Goal: Task Accomplishment & Management: Manage account settings

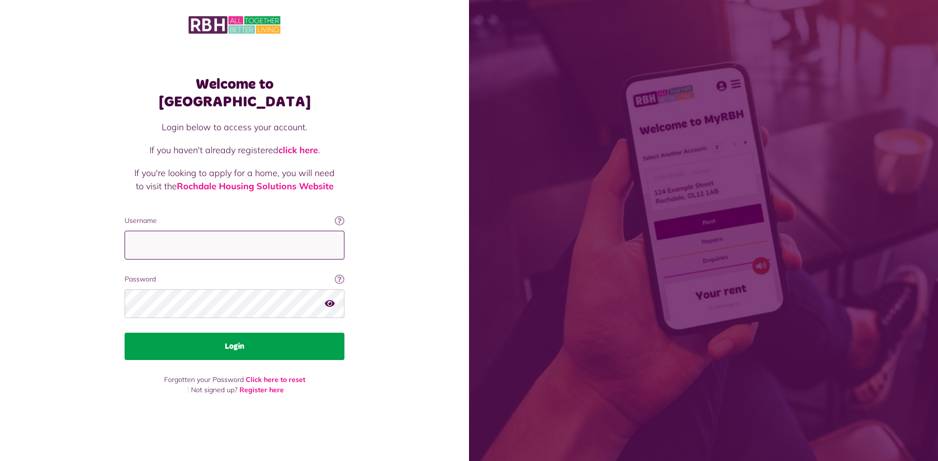
type input "**********"
click at [269, 334] on button "Login" at bounding box center [235, 346] width 220 height 27
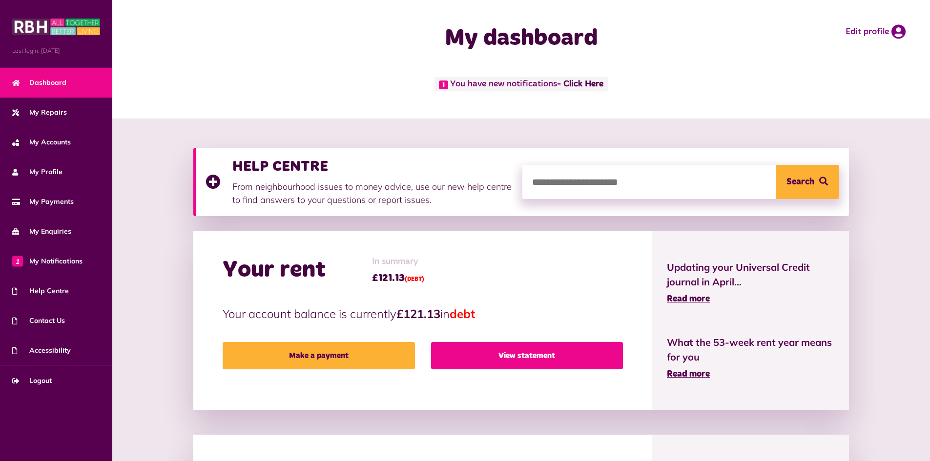
click at [585, 350] on link "View statement" at bounding box center [527, 355] width 192 height 27
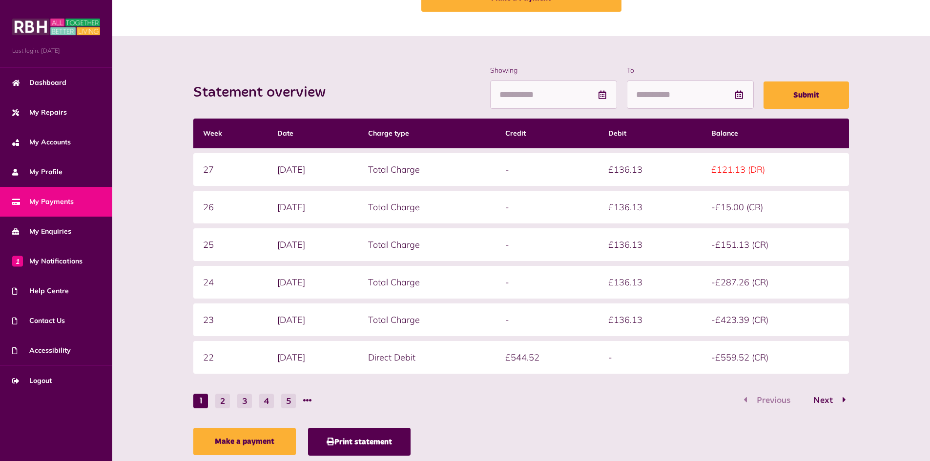
scroll to position [98, 0]
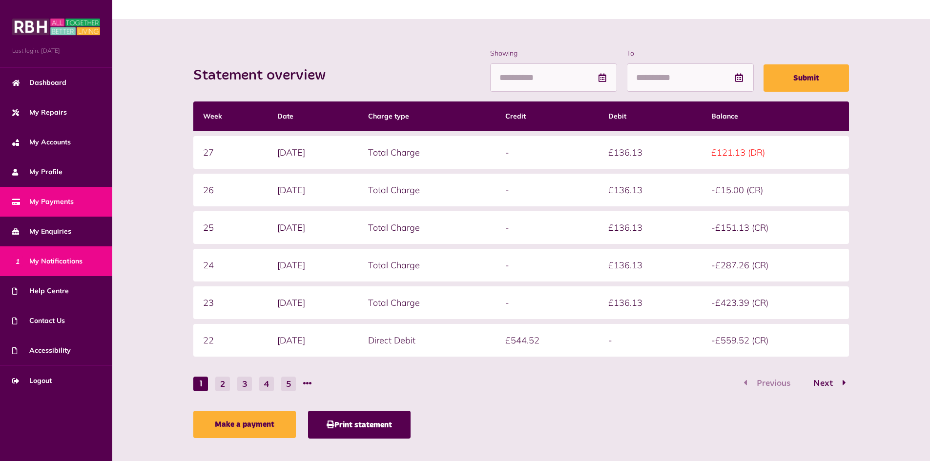
click at [62, 266] on span "1 My Notifications" at bounding box center [47, 261] width 70 height 10
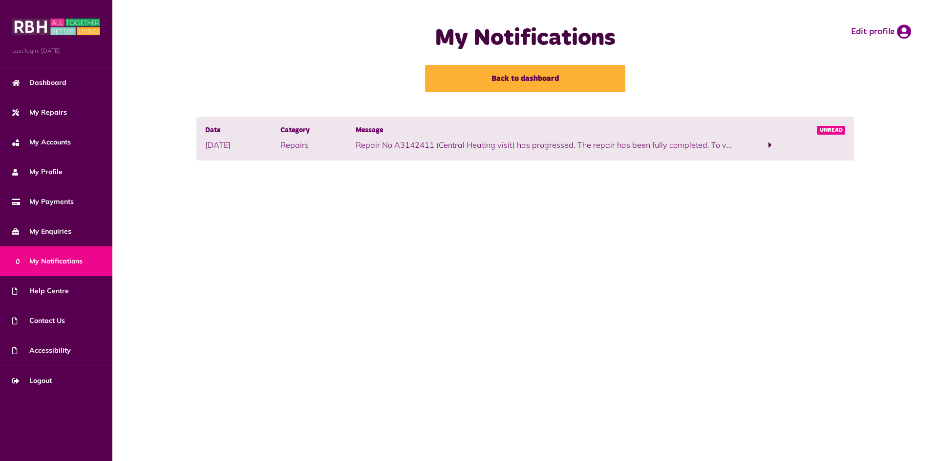
click at [774, 141] on span at bounding box center [769, 145] width 75 height 13
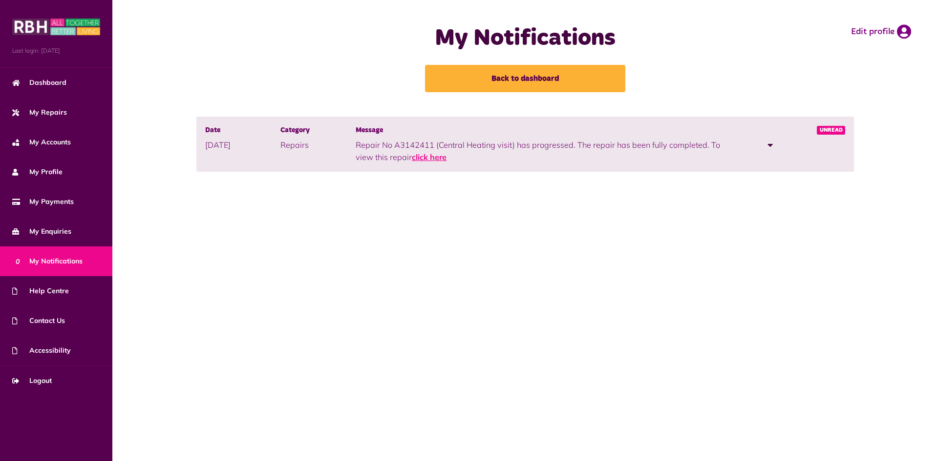
click at [437, 155] on link "click here" at bounding box center [429, 157] width 35 height 10
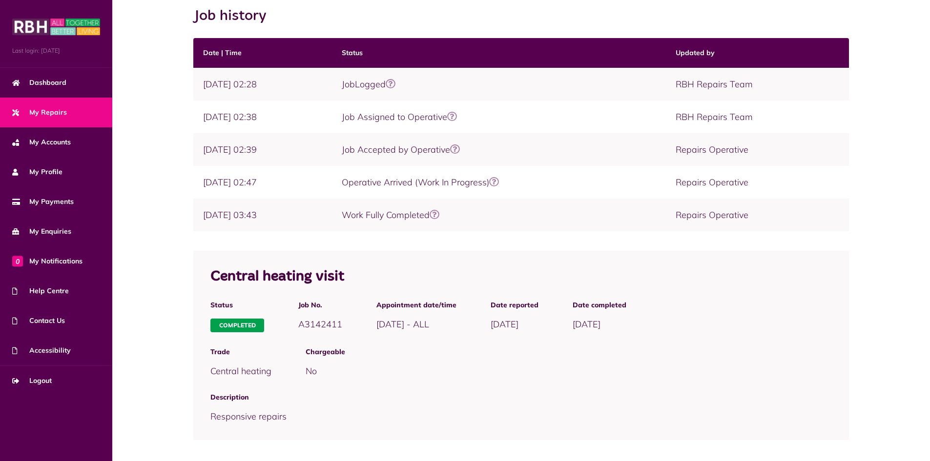
scroll to position [169, 0]
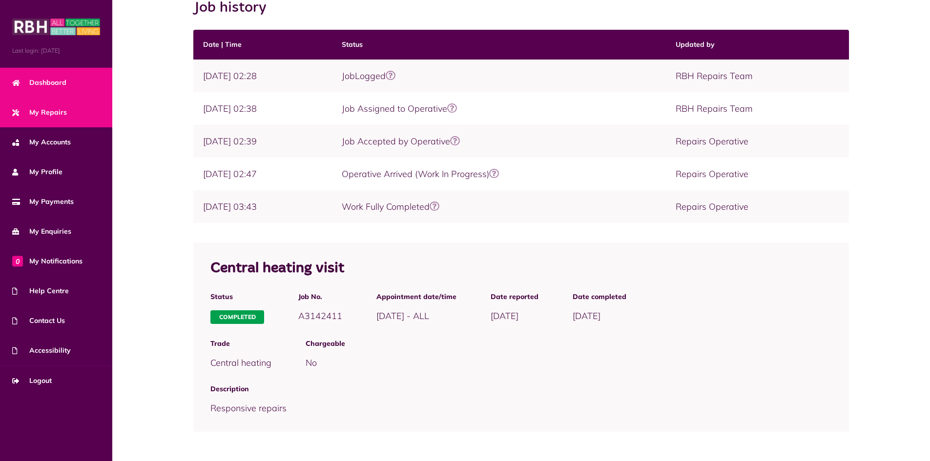
click at [85, 88] on link "Dashboard" at bounding box center [56, 83] width 112 height 30
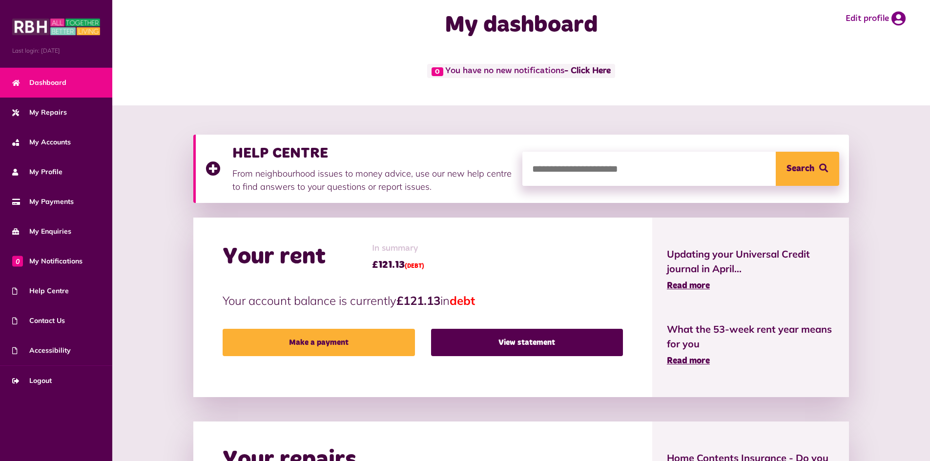
scroll to position [5, 0]
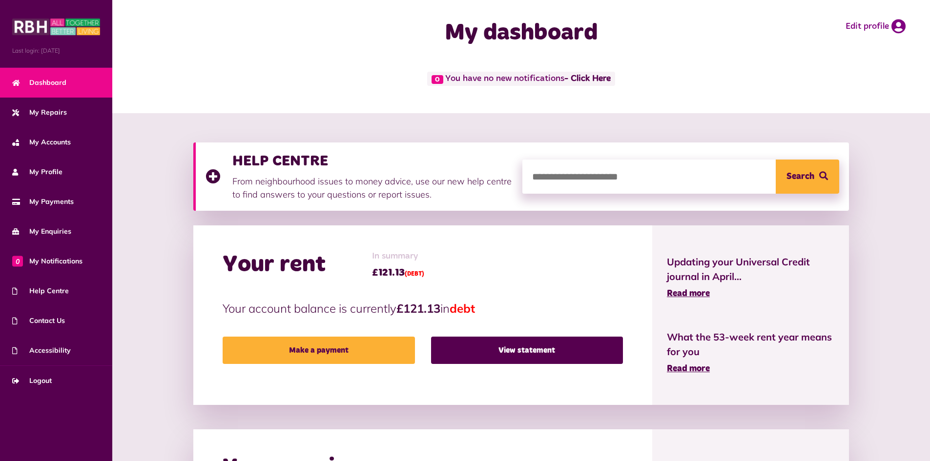
click at [616, 187] on input "search" at bounding box center [680, 177] width 317 height 34
type input "***"
click at [776, 160] on button "Search" at bounding box center [807, 177] width 63 height 34
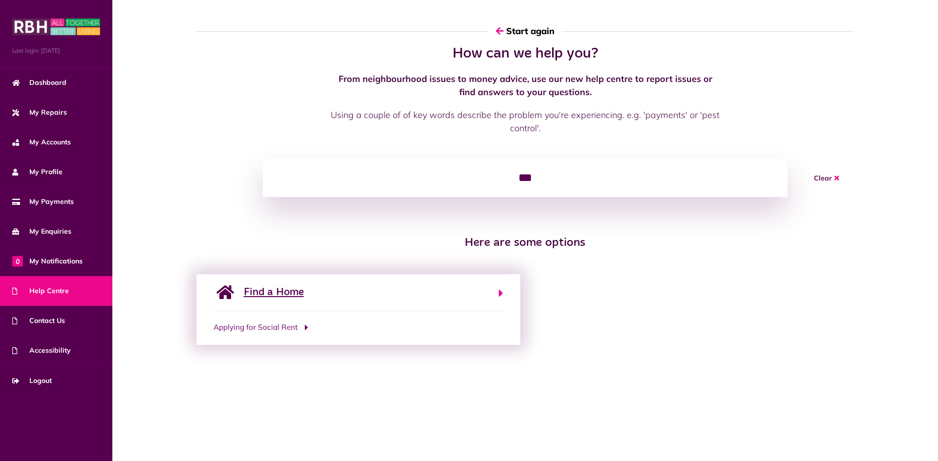
click at [371, 296] on button "Find a Home" at bounding box center [358, 297] width 290 height 27
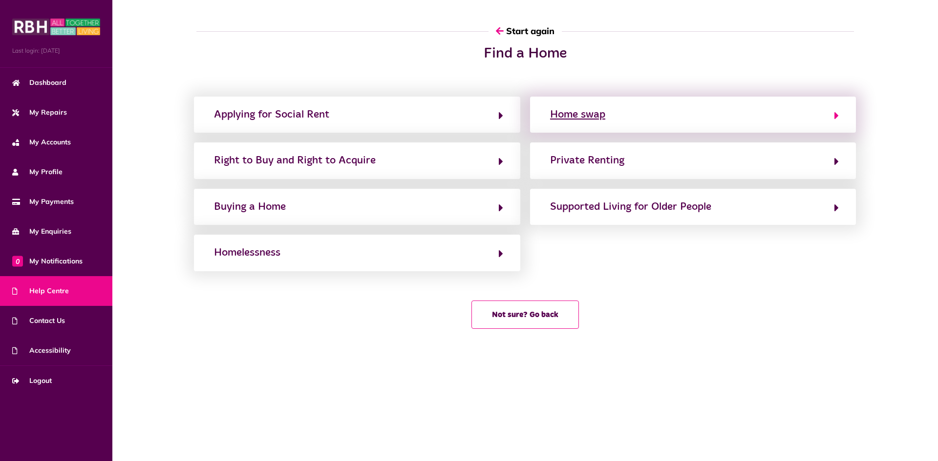
click at [604, 121] on div "Home swap" at bounding box center [577, 115] width 55 height 16
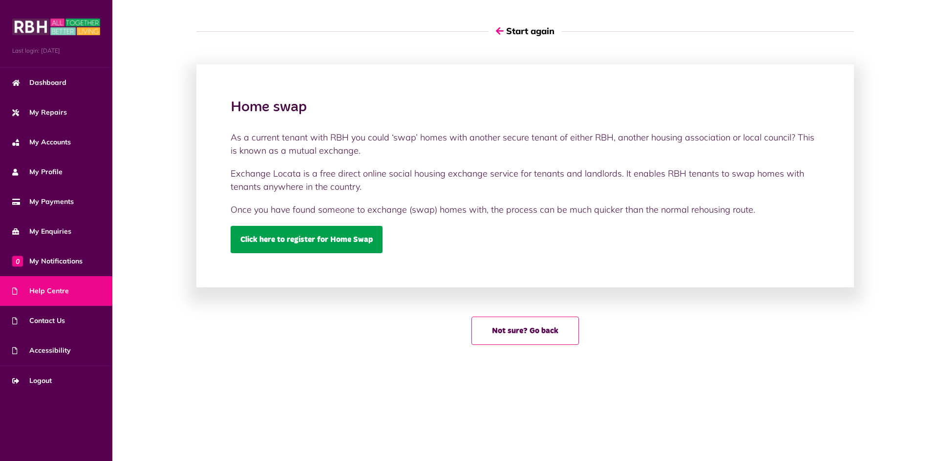
click at [315, 234] on link "Click here to register for Home Swap" at bounding box center [306, 239] width 152 height 27
click at [326, 243] on link "Click here to register for Home Swap" at bounding box center [306, 239] width 152 height 27
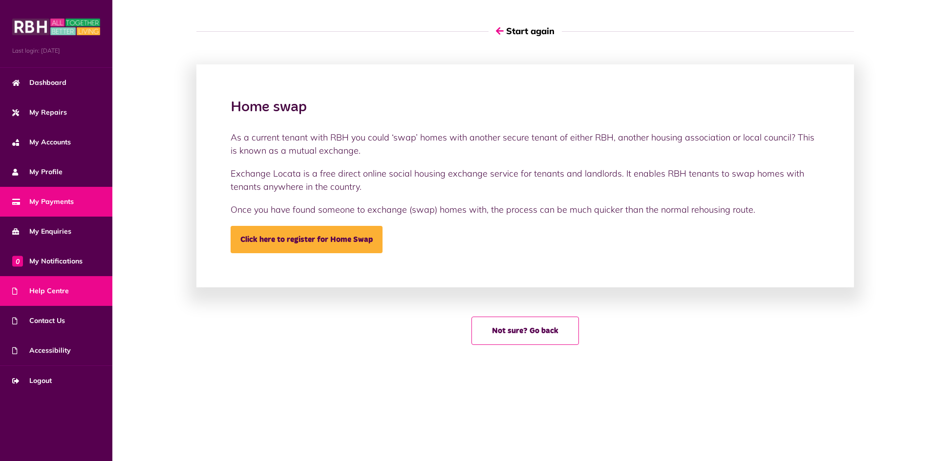
click at [67, 206] on span "My Payments" at bounding box center [43, 202] width 62 height 10
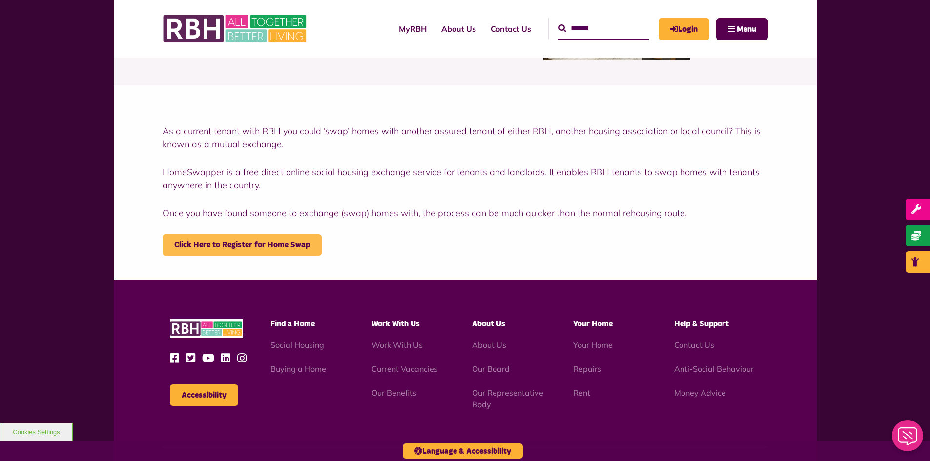
scroll to position [146, 0]
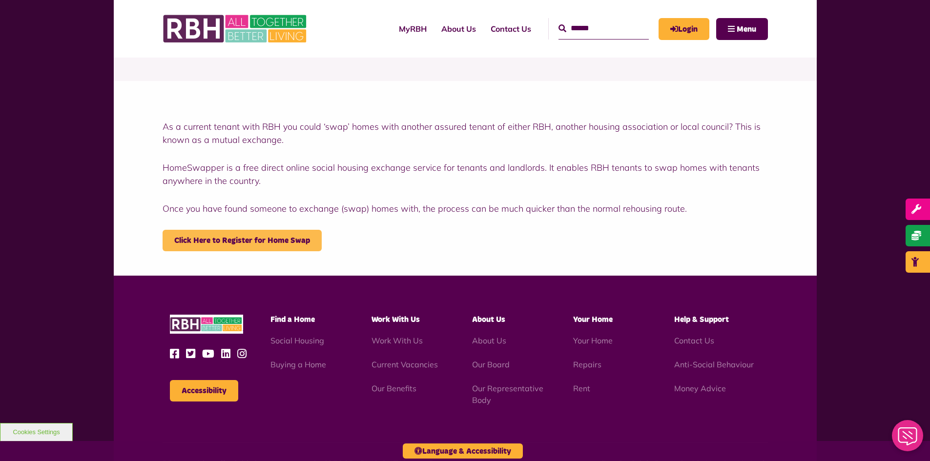
click at [252, 230] on link "Click Here to Register for Home Swap" at bounding box center [242, 240] width 159 height 21
click at [269, 235] on link "Click Here to Register for Home Swap" at bounding box center [242, 240] width 159 height 21
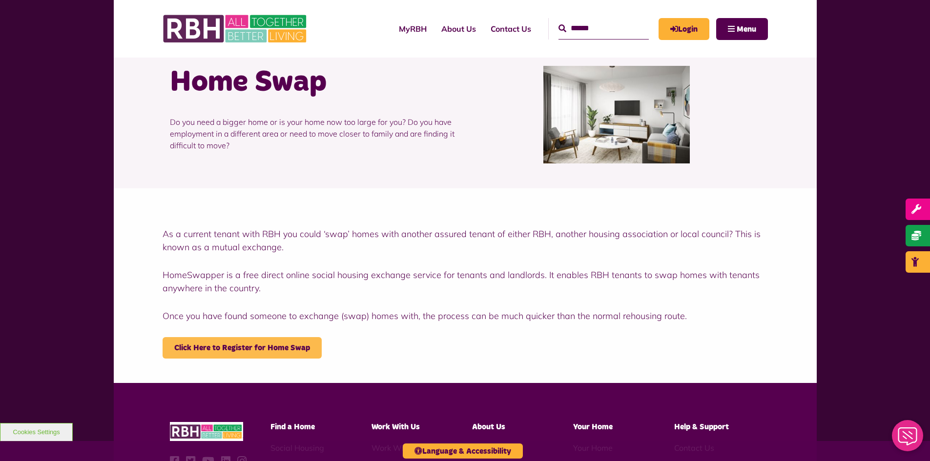
scroll to position [0, 0]
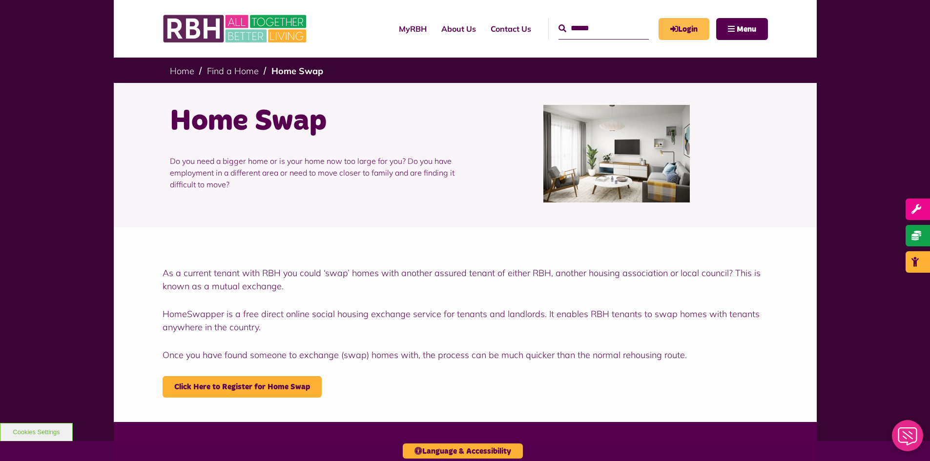
click at [664, 29] on link "Login" at bounding box center [684, 29] width 51 height 22
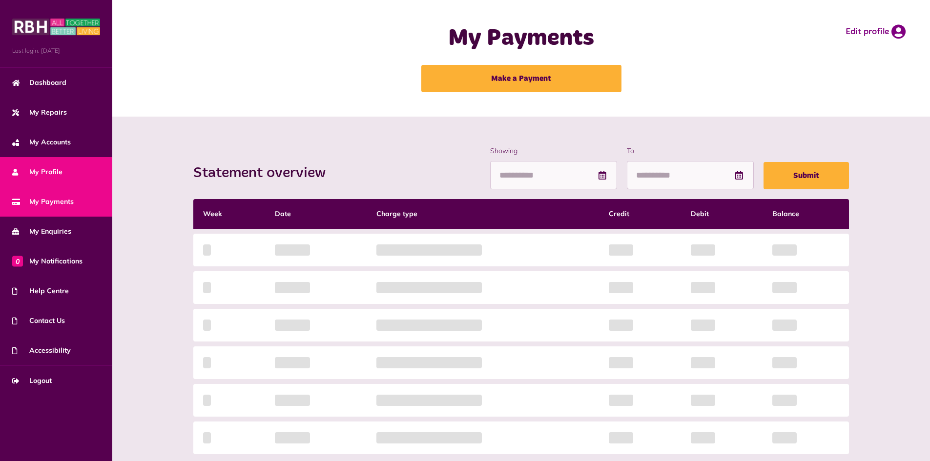
click at [35, 162] on link "My Profile" at bounding box center [56, 172] width 112 height 30
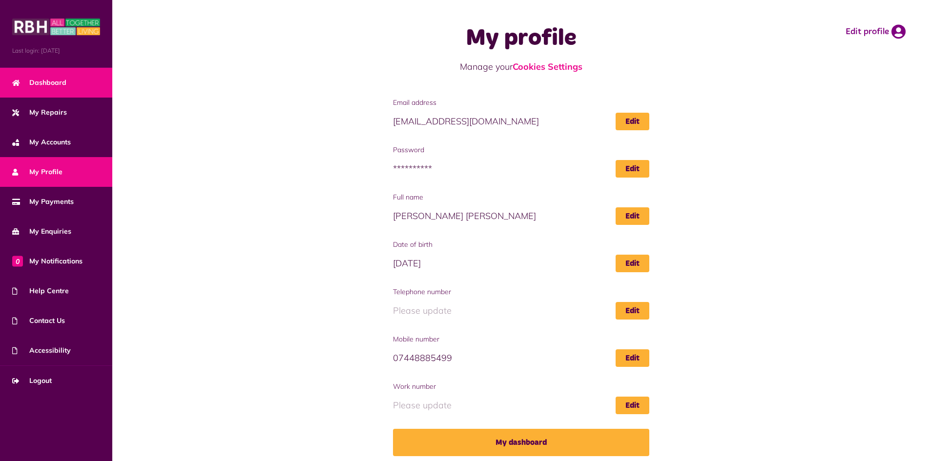
click at [73, 93] on link "Dashboard" at bounding box center [56, 83] width 112 height 30
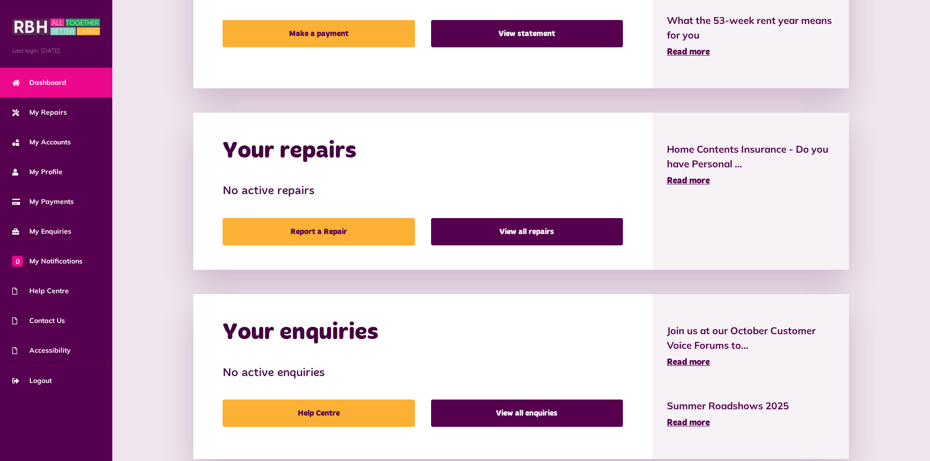
scroll to position [347, 0]
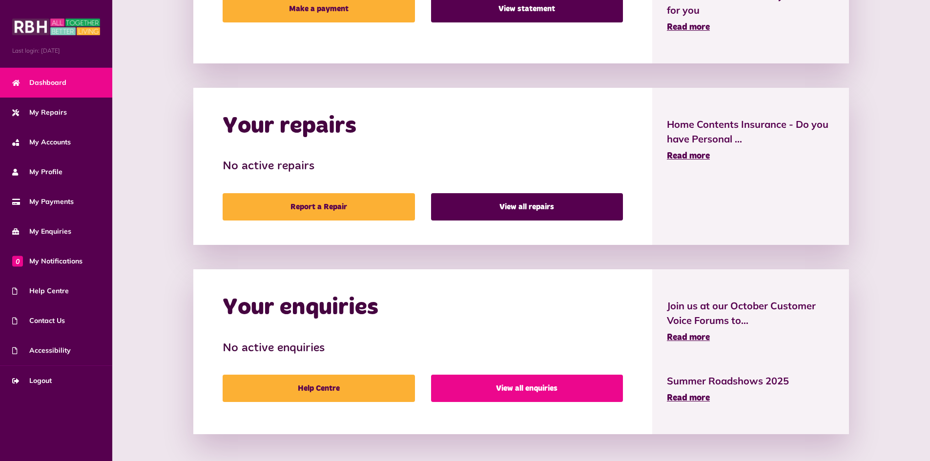
click at [537, 380] on link "View all enquiries" at bounding box center [527, 388] width 192 height 27
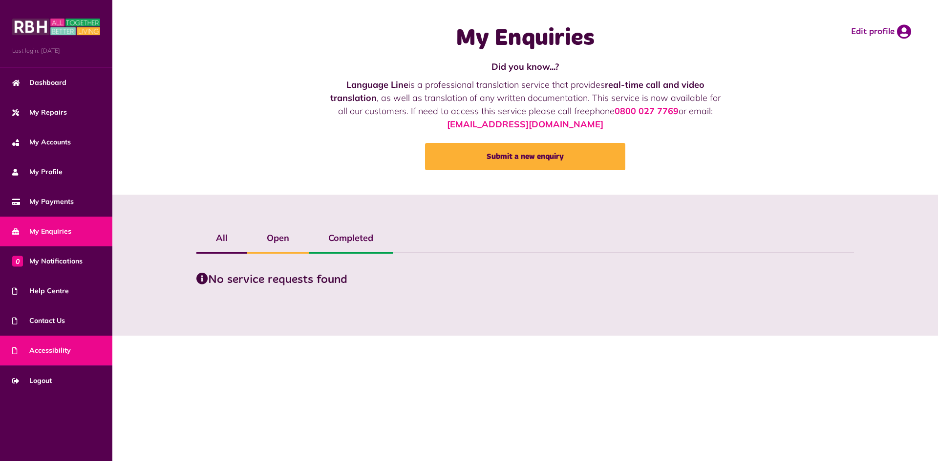
click at [79, 346] on link "Accessibility" at bounding box center [56, 351] width 112 height 30
